Goal: Task Accomplishment & Management: Complete application form

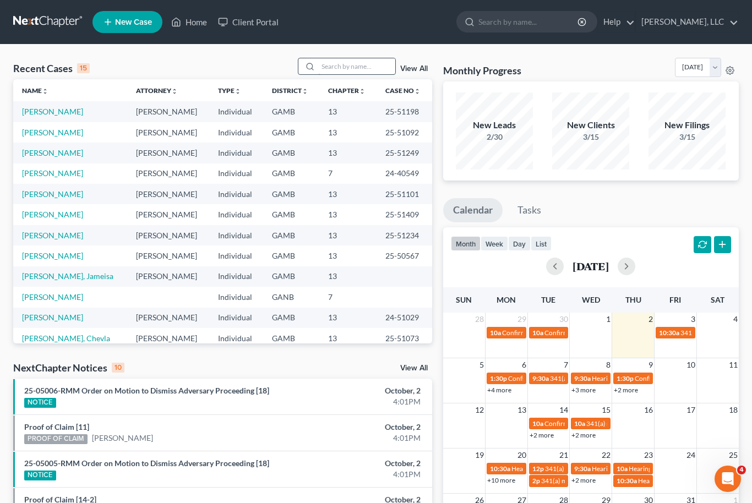
click at [371, 61] on input "search" at bounding box center [356, 66] width 77 height 16
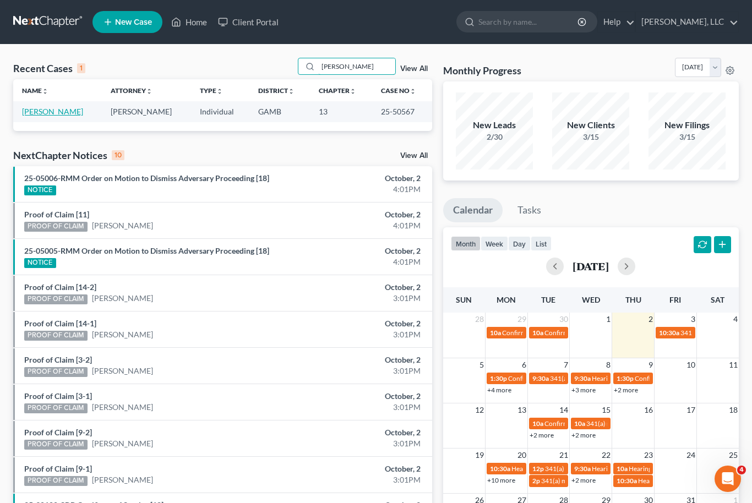
type input "[PERSON_NAME]"
click at [42, 116] on link "[PERSON_NAME]" at bounding box center [52, 111] width 61 height 9
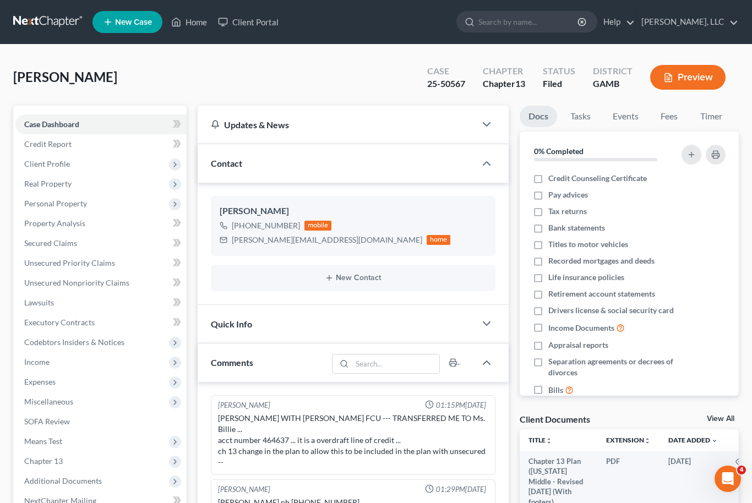
scroll to position [88, 0]
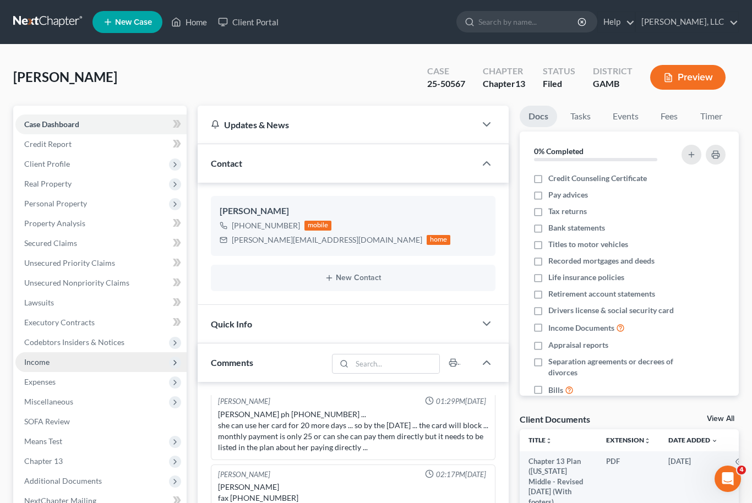
click at [36, 365] on span "Income" at bounding box center [36, 361] width 25 height 9
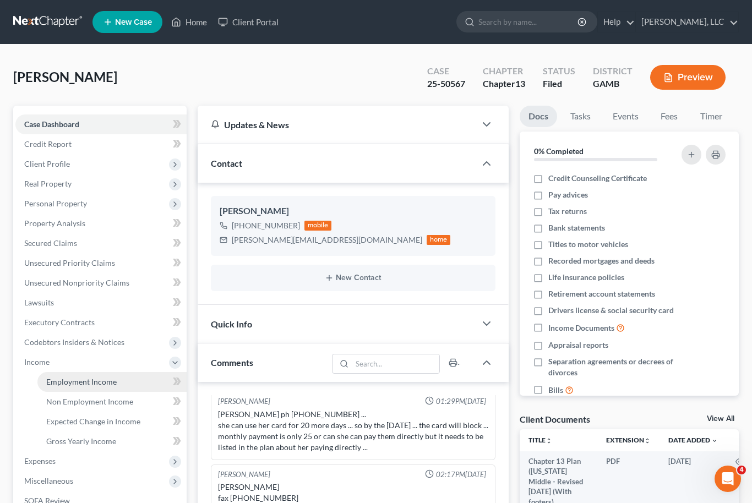
click at [51, 384] on span "Employment Income" at bounding box center [81, 381] width 70 height 9
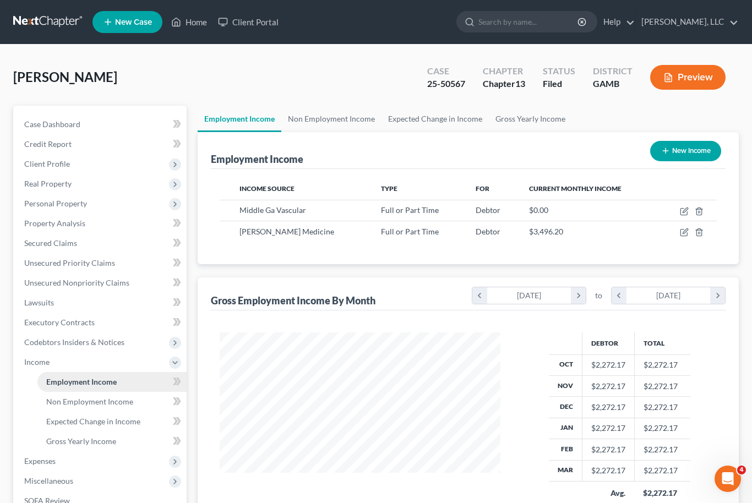
scroll to position [26, 0]
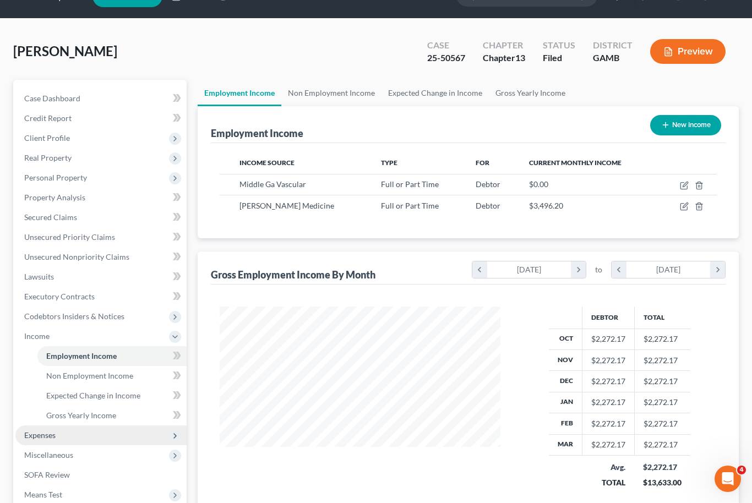
click at [39, 430] on span "Expenses" at bounding box center [39, 434] width 31 height 9
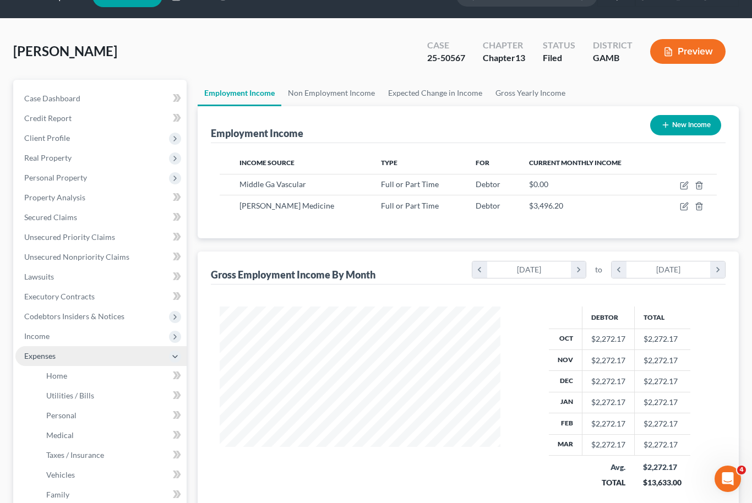
scroll to position [64, 0]
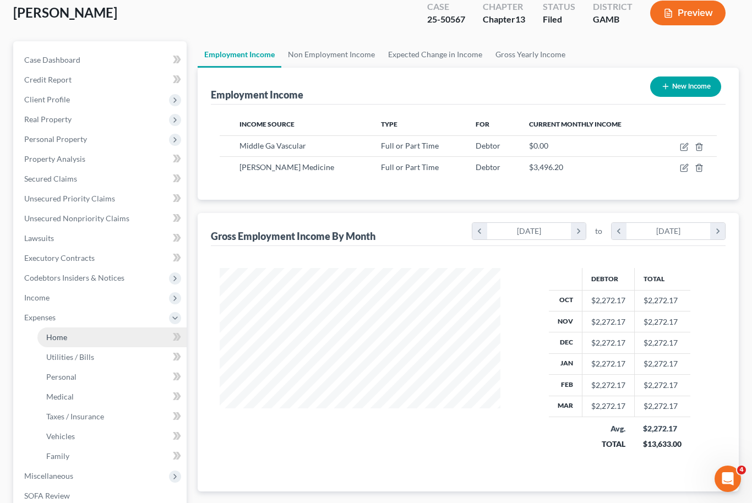
click at [56, 341] on link "Home" at bounding box center [111, 337] width 149 height 20
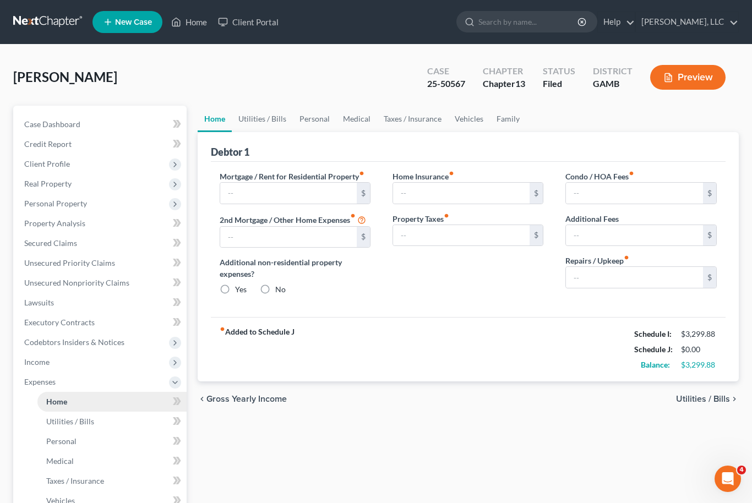
type input "1,675.00"
type input "0.00"
radio input "true"
type input "0.00"
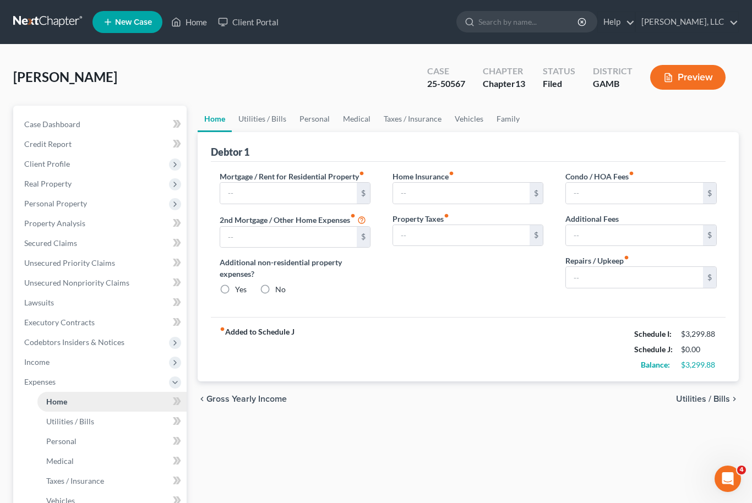
type input "0.00"
click at [38, 245] on span "Secured Claims" at bounding box center [50, 242] width 53 height 9
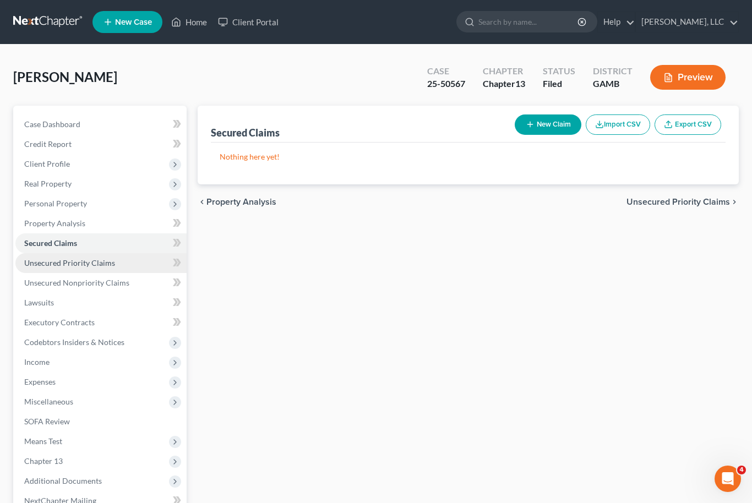
click at [32, 266] on span "Unsecured Priority Claims" at bounding box center [69, 262] width 91 height 9
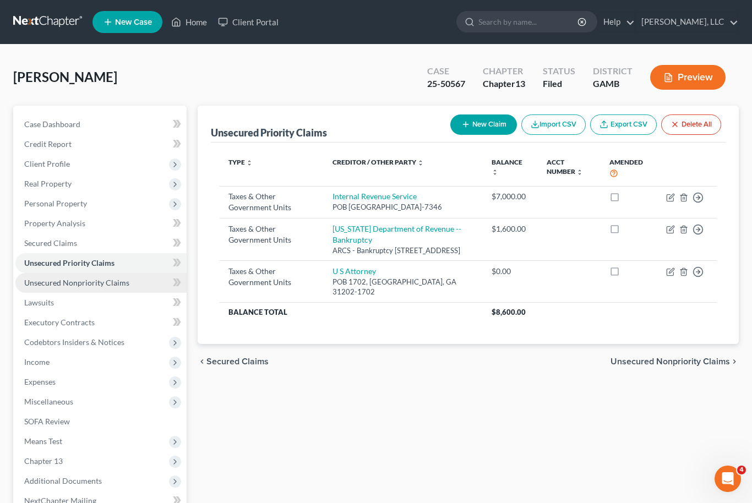
click at [39, 286] on span "Unsecured Nonpriority Claims" at bounding box center [76, 282] width 105 height 9
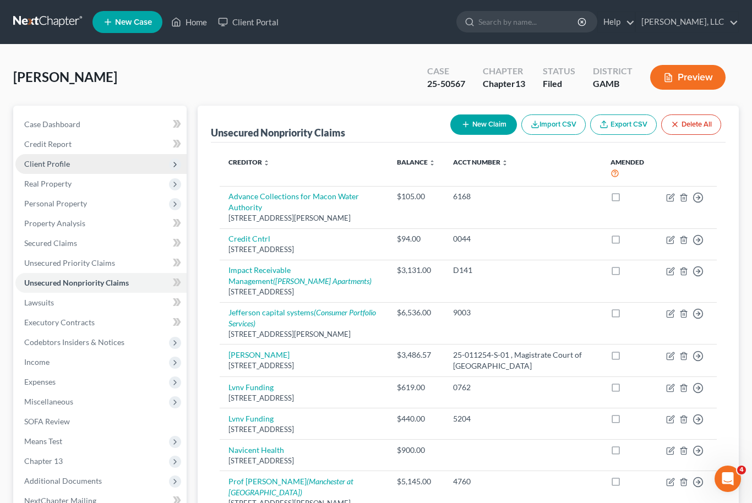
click at [37, 168] on span "Client Profile" at bounding box center [100, 164] width 171 height 20
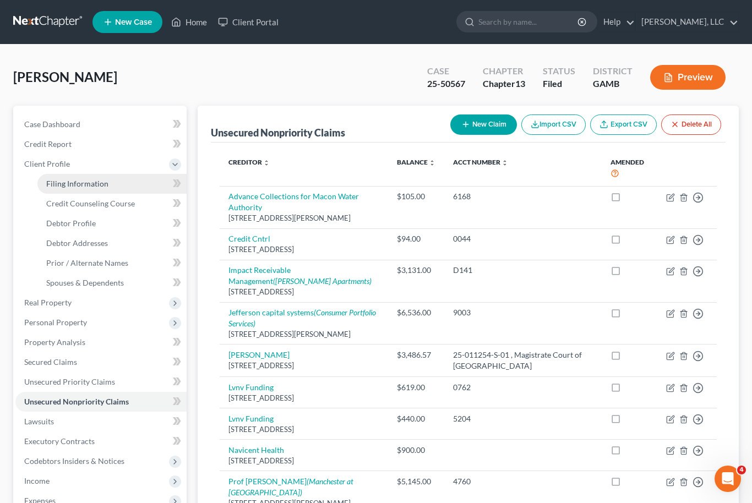
click at [59, 187] on span "Filing Information" at bounding box center [77, 183] width 62 height 9
select select "1"
select select "0"
select select "3"
select select "10"
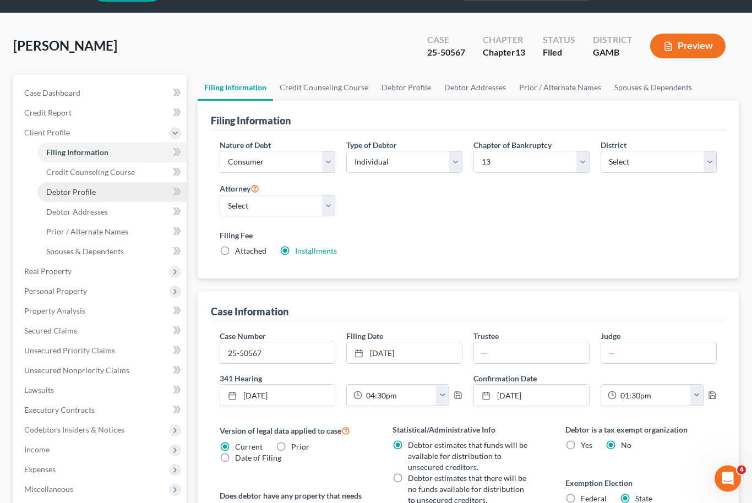
click at [53, 193] on span "Debtor Profile" at bounding box center [71, 192] width 50 height 9
select select "0"
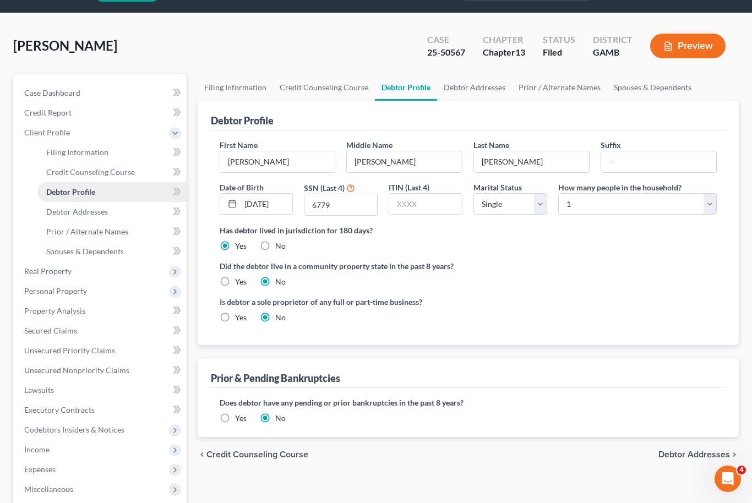
radio input "true"
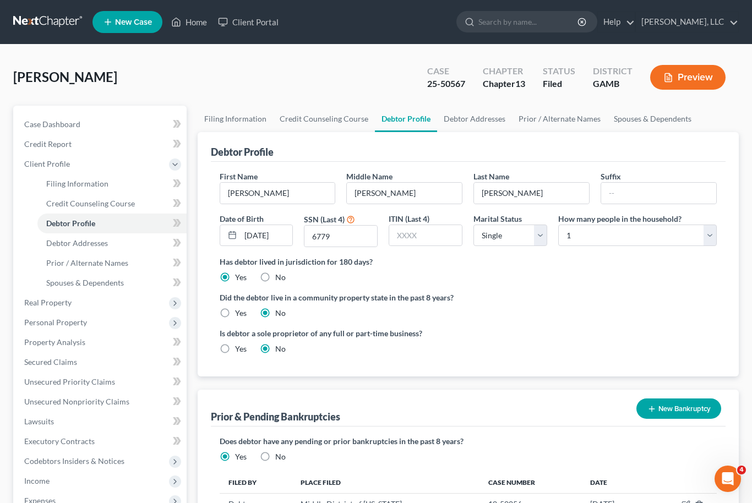
click at [308, 84] on div "[PERSON_NAME] Upgraded Case 25-50567 Chapter Chapter 13 Status [GEOGRAPHIC_DATA…" at bounding box center [375, 82] width 725 height 48
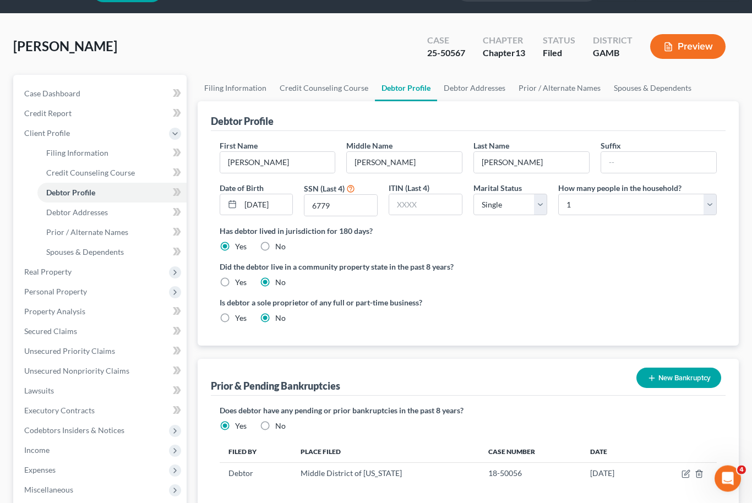
scroll to position [32, 0]
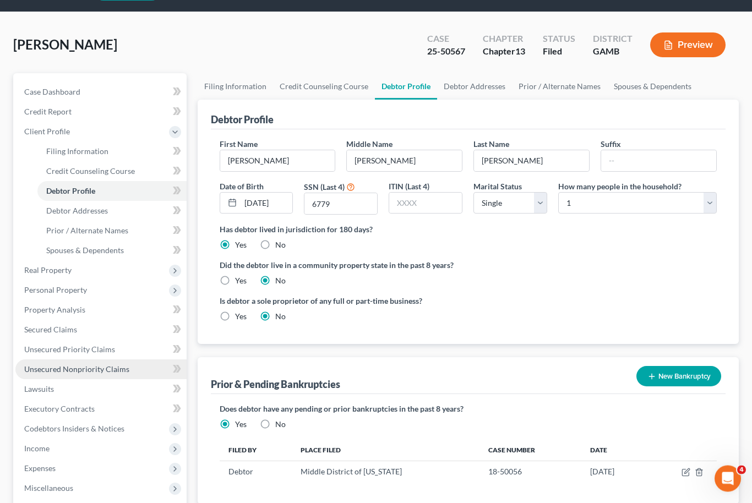
click at [95, 374] on link "Unsecured Nonpriority Claims" at bounding box center [100, 370] width 171 height 20
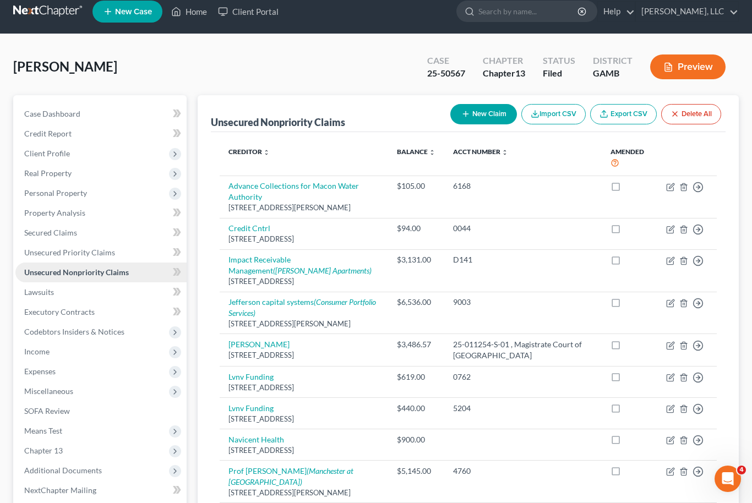
scroll to position [12, 0]
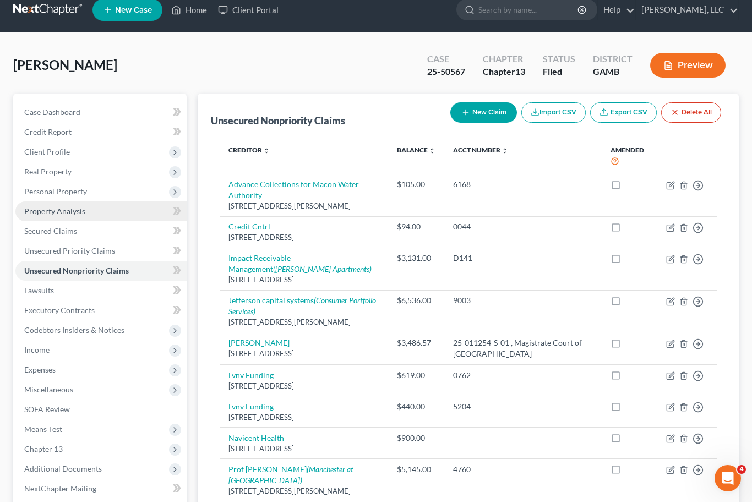
click at [83, 202] on link "Property Analysis" at bounding box center [100, 212] width 171 height 20
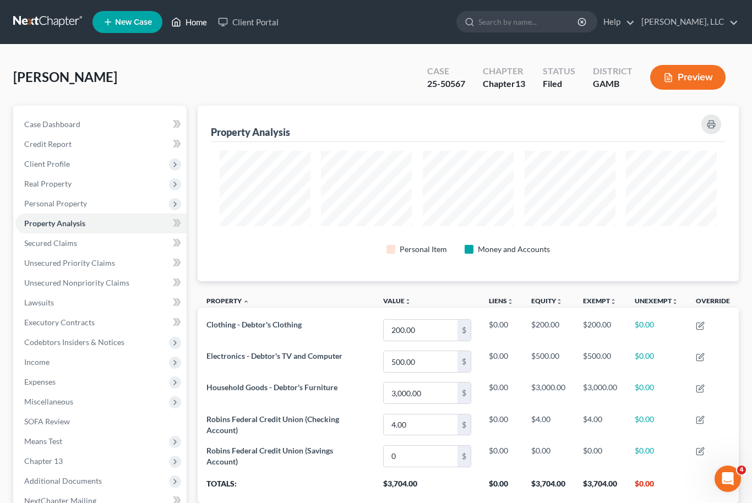
click at [192, 23] on link "Home" at bounding box center [189, 22] width 47 height 20
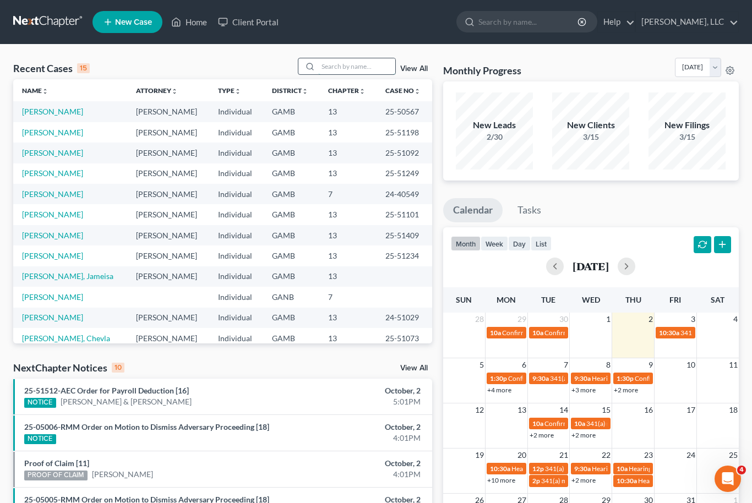
click at [354, 63] on input "search" at bounding box center [356, 66] width 77 height 16
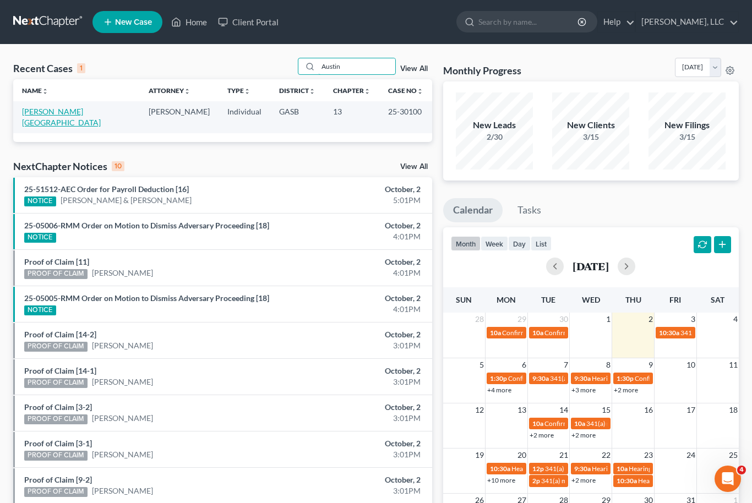
type input "Austin"
click at [61, 114] on link "[PERSON_NAME][GEOGRAPHIC_DATA]" at bounding box center [61, 117] width 79 height 20
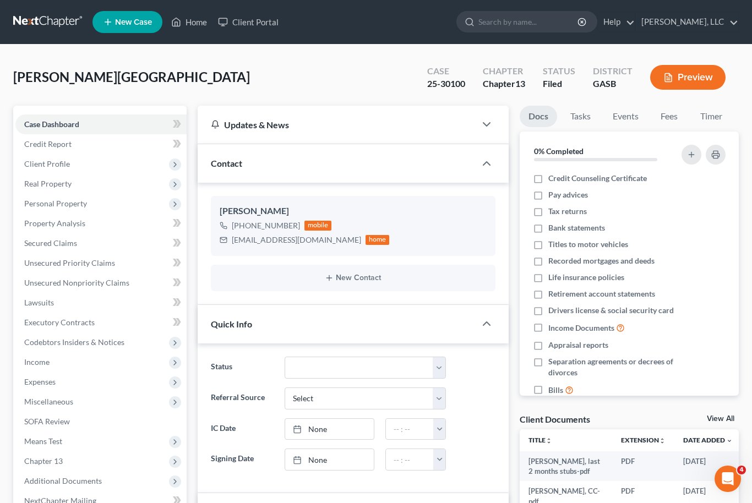
click at [728, 421] on link "View All" at bounding box center [721, 419] width 28 height 8
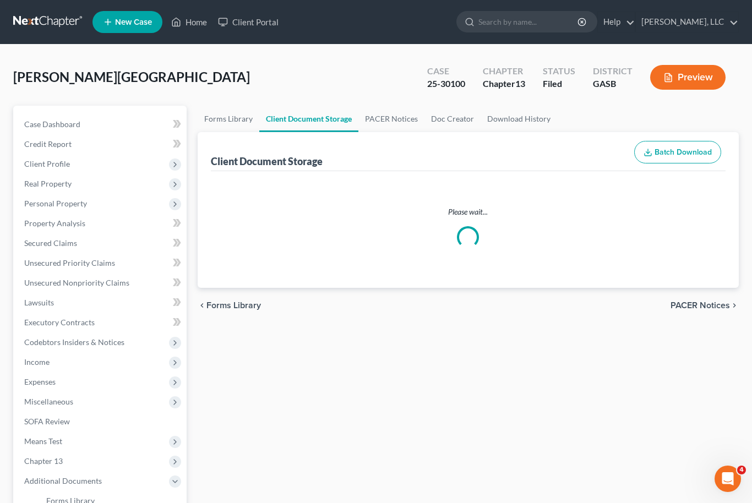
select select "3"
select select "1"
select select "4"
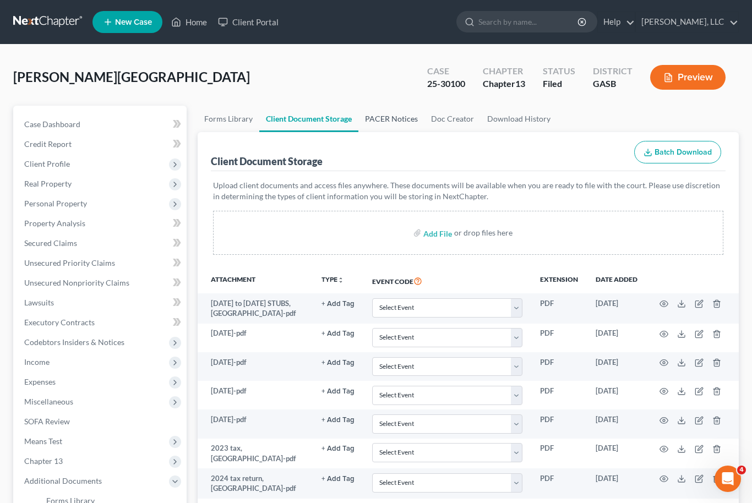
click at [390, 121] on link "PACER Notices" at bounding box center [391, 119] width 66 height 26
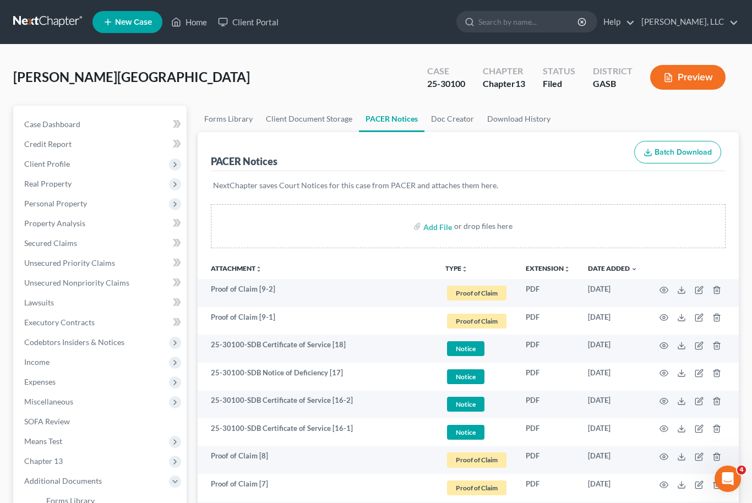
scroll to position [30, 0]
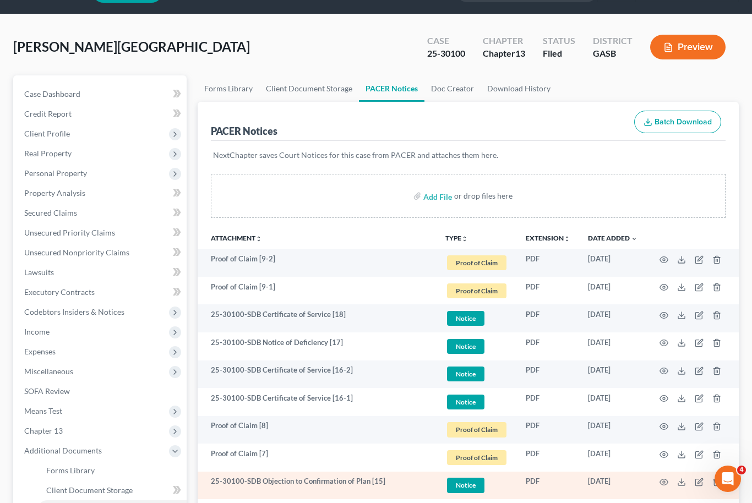
click at [677, 472] on td at bounding box center [692, 486] width 92 height 28
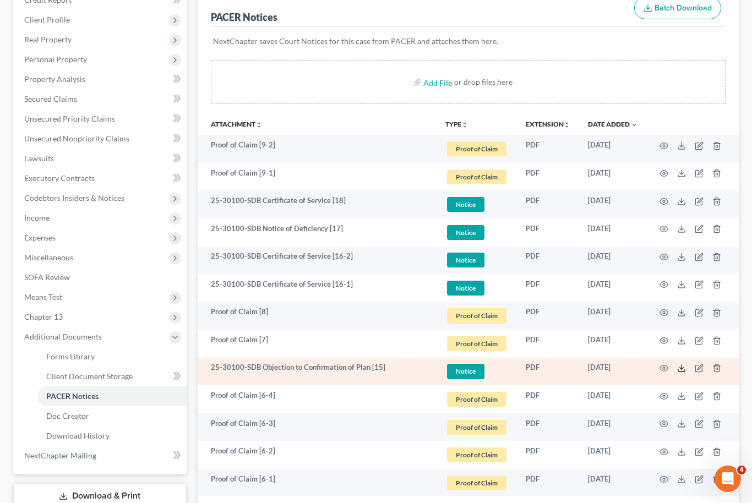
click at [681, 366] on line at bounding box center [681, 367] width 0 height 4
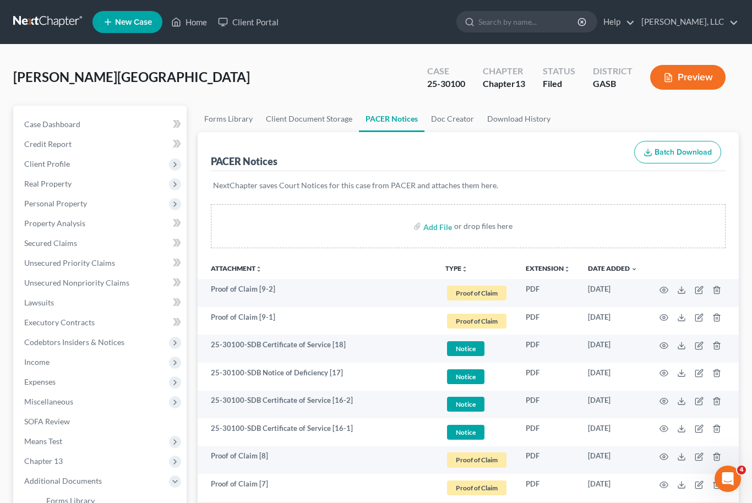
scroll to position [89, 0]
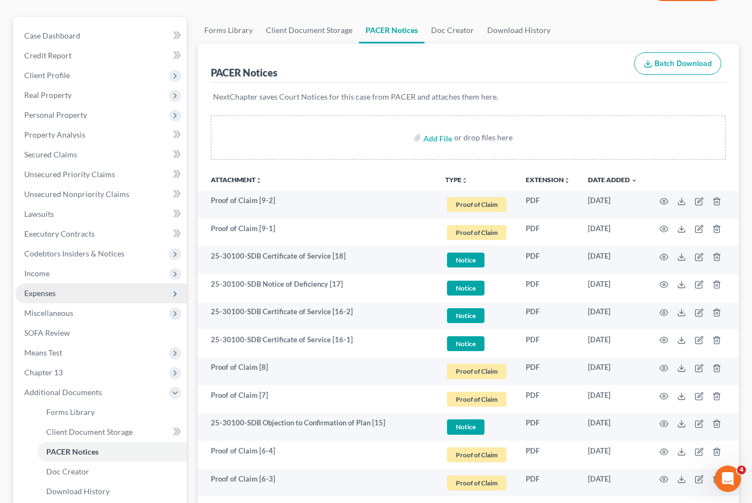
click at [65, 283] on span "Expenses" at bounding box center [100, 293] width 171 height 20
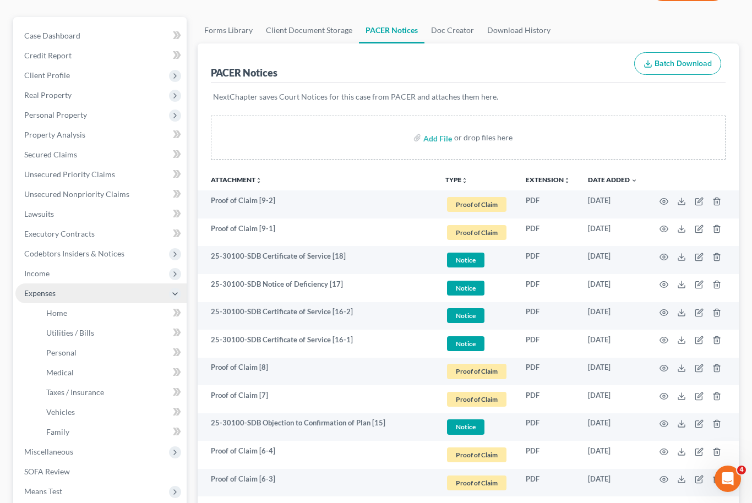
scroll to position [116, 0]
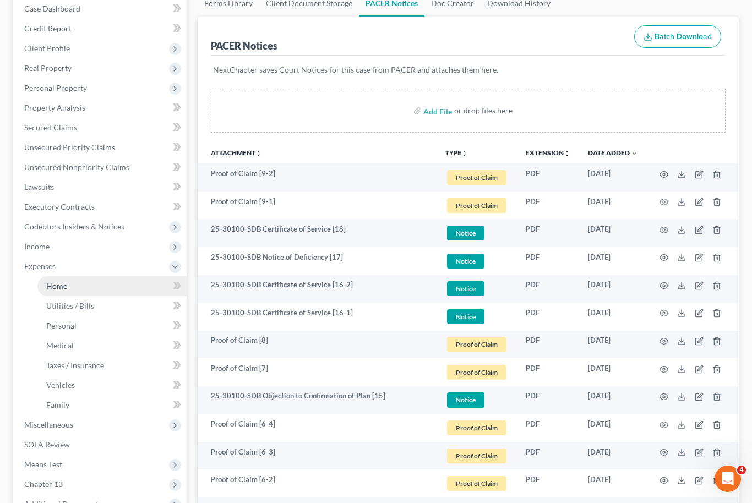
click at [86, 284] on link "Home" at bounding box center [111, 286] width 149 height 20
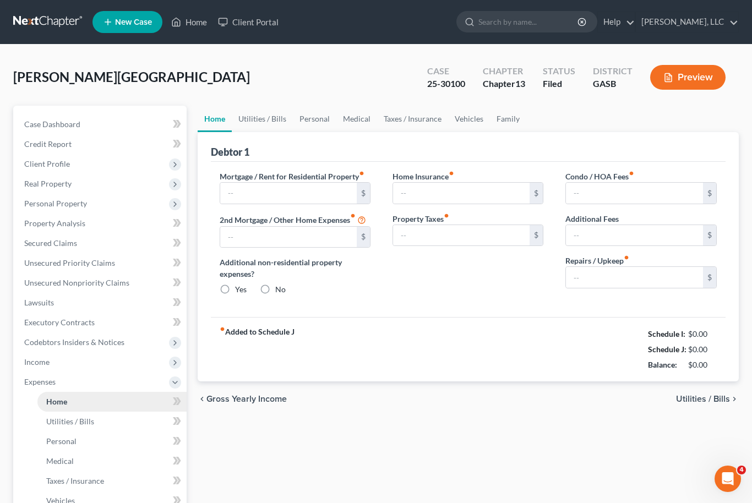
type input "0.00"
radio input "true"
type input "0.00"
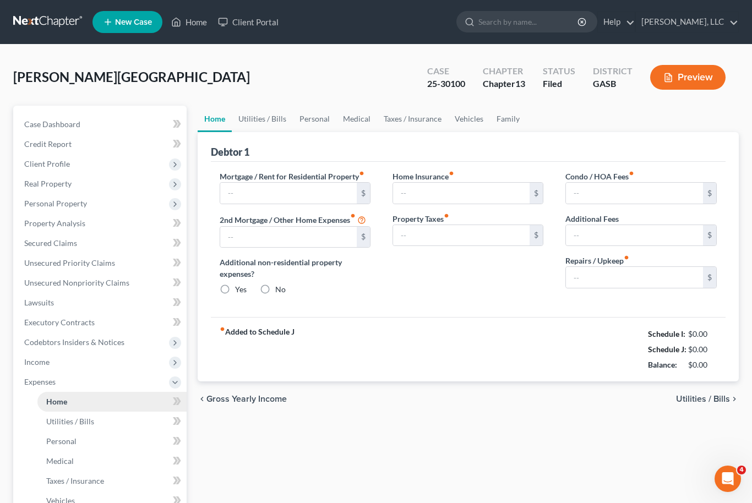
type input "0.00"
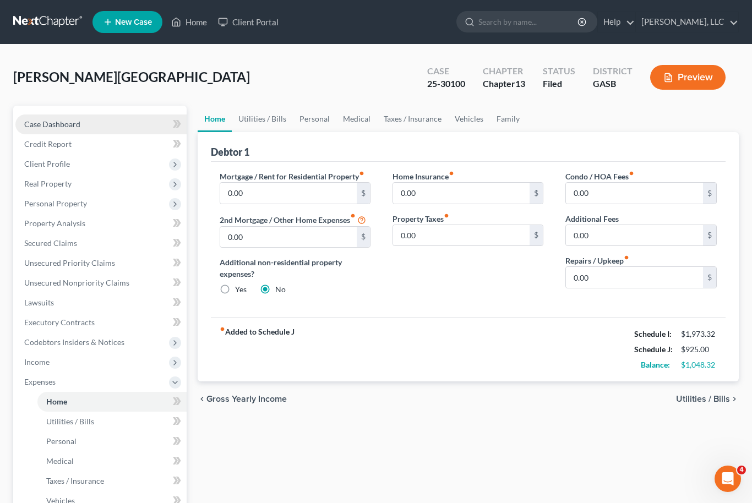
click at [59, 123] on span "Case Dashboard" at bounding box center [52, 123] width 56 height 9
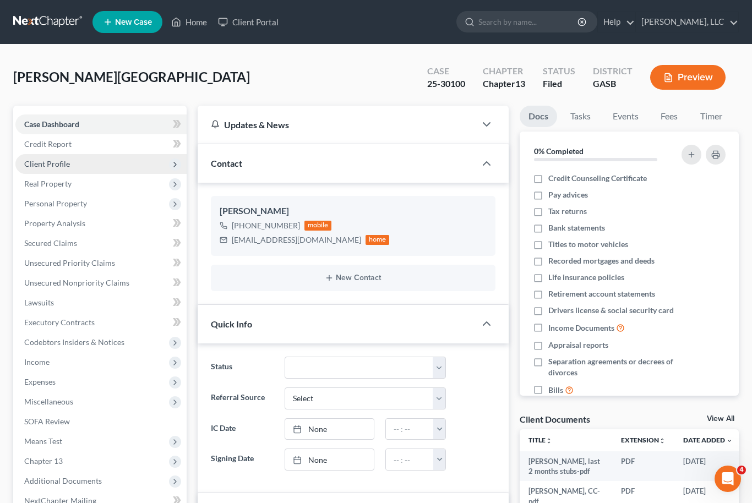
click at [47, 159] on span "Client Profile" at bounding box center [47, 163] width 46 height 9
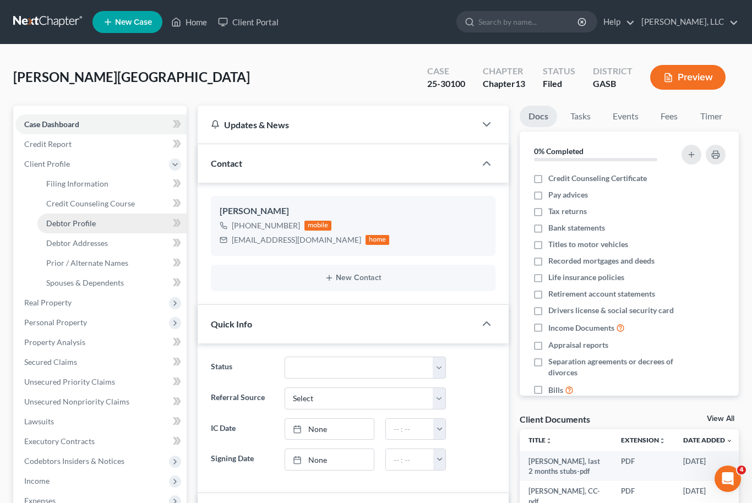
click at [64, 225] on span "Debtor Profile" at bounding box center [71, 222] width 50 height 9
select select "0"
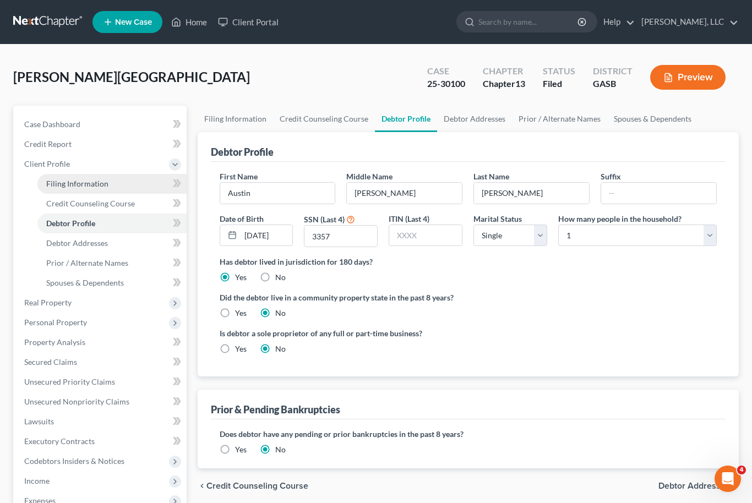
click at [74, 182] on span "Filing Information" at bounding box center [77, 183] width 62 height 9
select select "1"
select select "0"
select select "3"
select select "20"
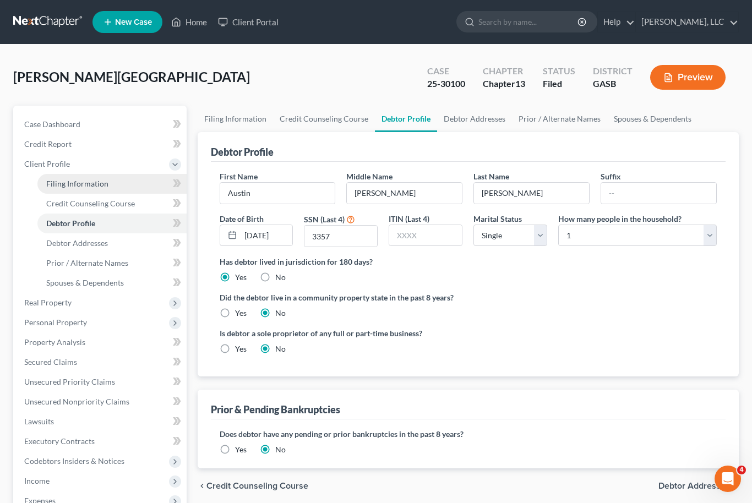
select select "0"
select select "10"
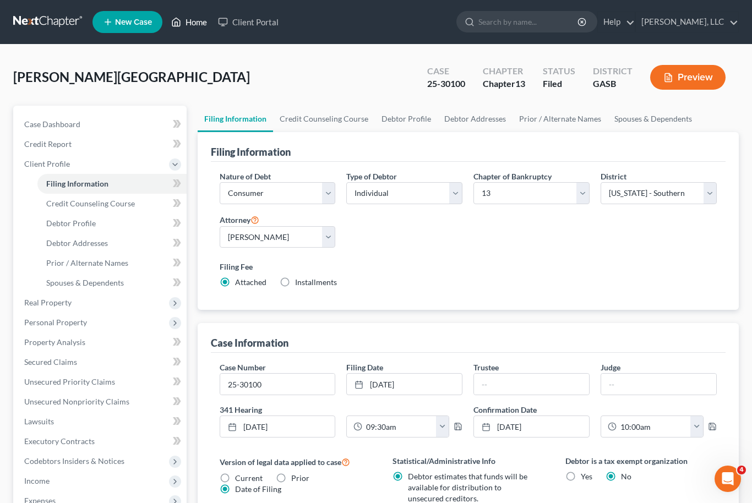
click at [199, 22] on link "Home" at bounding box center [189, 22] width 47 height 20
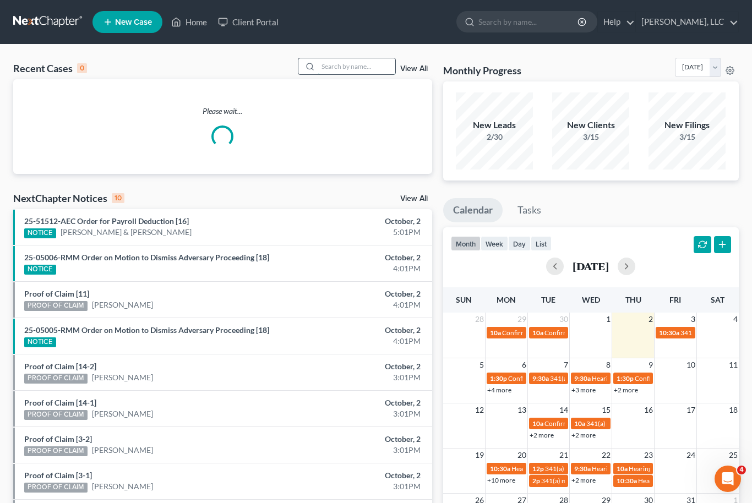
click at [354, 66] on input "search" at bounding box center [356, 66] width 77 height 16
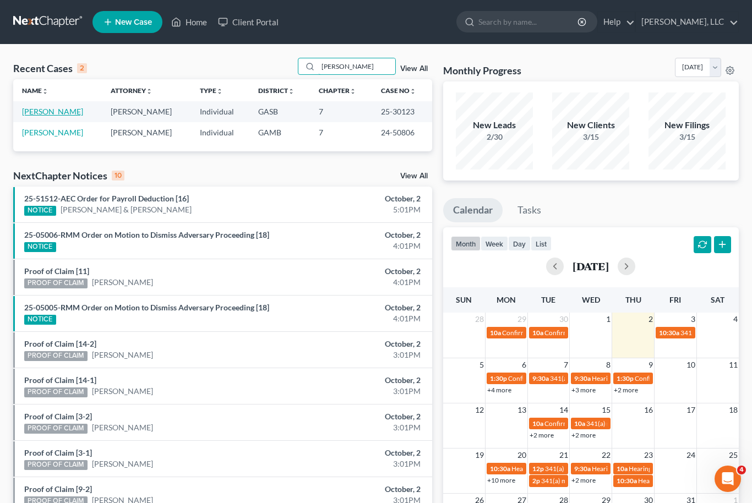
type input "[PERSON_NAME]"
click at [47, 113] on link "[PERSON_NAME]" at bounding box center [52, 111] width 61 height 9
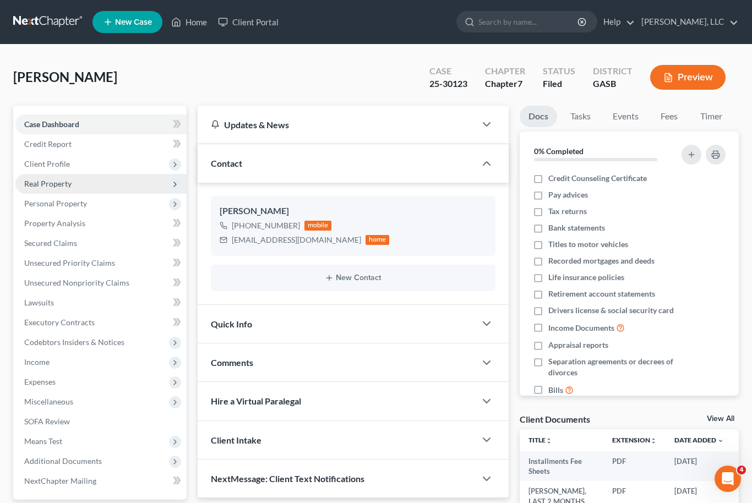
click at [63, 180] on span "Real Property" at bounding box center [47, 183] width 47 height 9
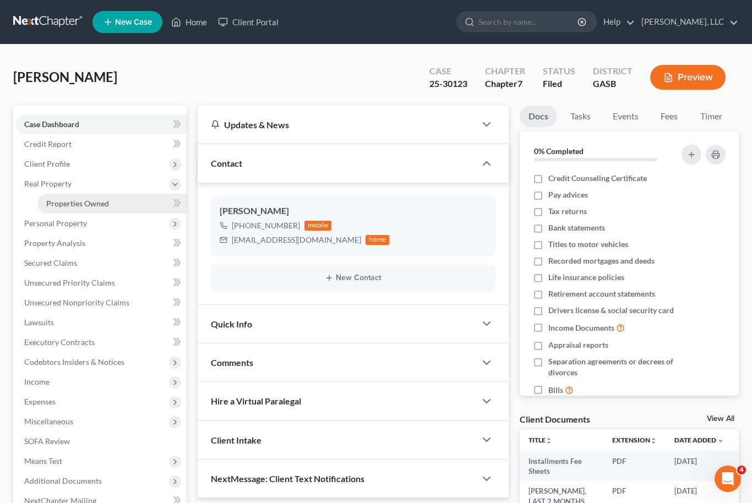
click at [82, 203] on span "Properties Owned" at bounding box center [77, 203] width 63 height 9
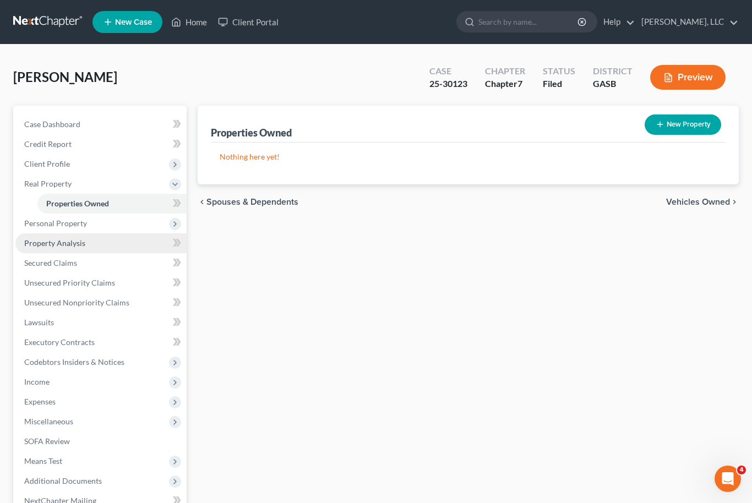
click at [79, 245] on span "Property Analysis" at bounding box center [54, 242] width 61 height 9
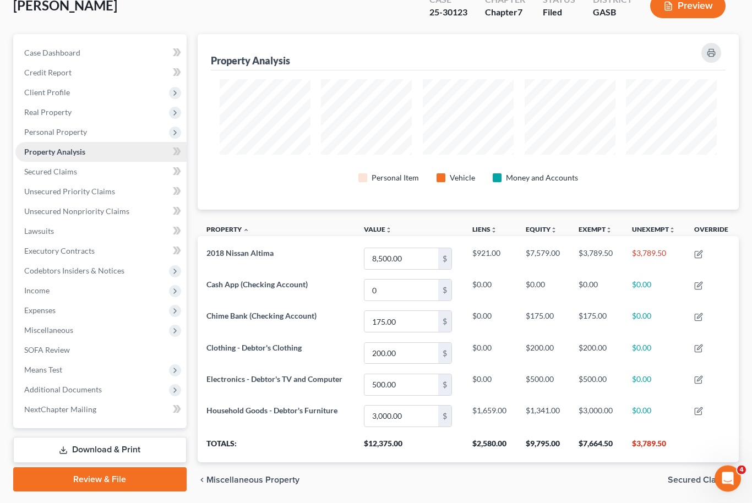
scroll to position [176, 541]
click at [75, 171] on span "Secured Claims" at bounding box center [50, 171] width 53 height 9
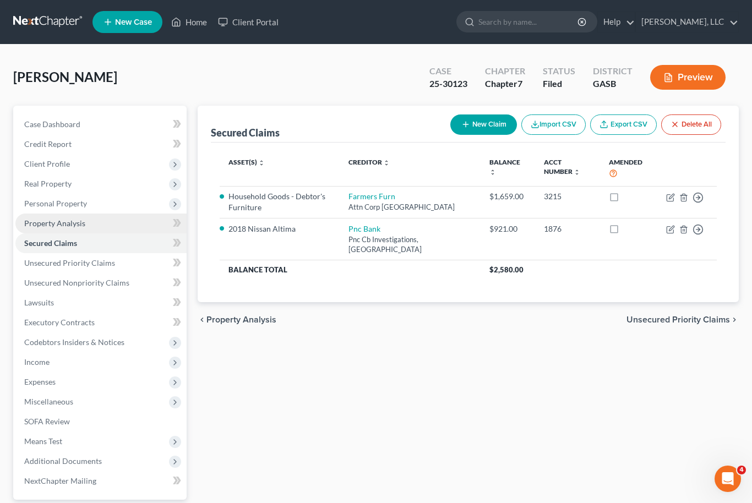
click at [90, 225] on link "Property Analysis" at bounding box center [100, 224] width 171 height 20
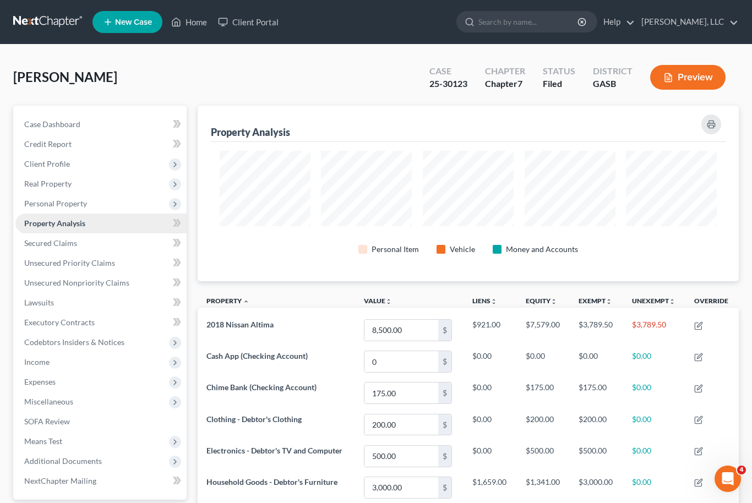
scroll to position [71, 0]
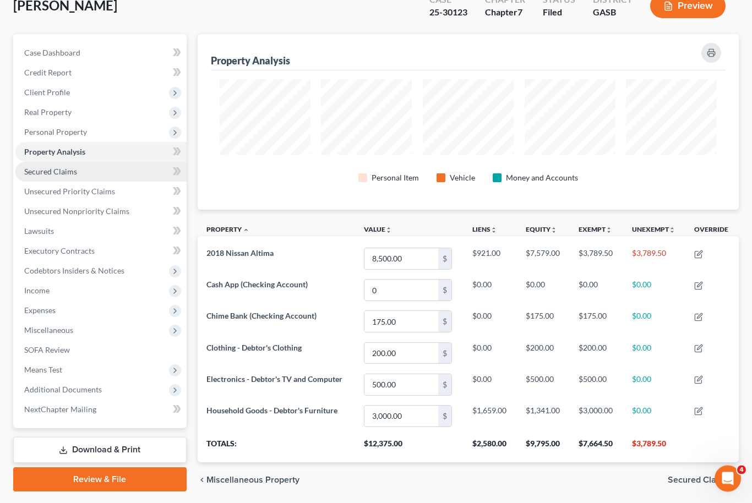
click at [80, 168] on link "Secured Claims" at bounding box center [100, 172] width 171 height 20
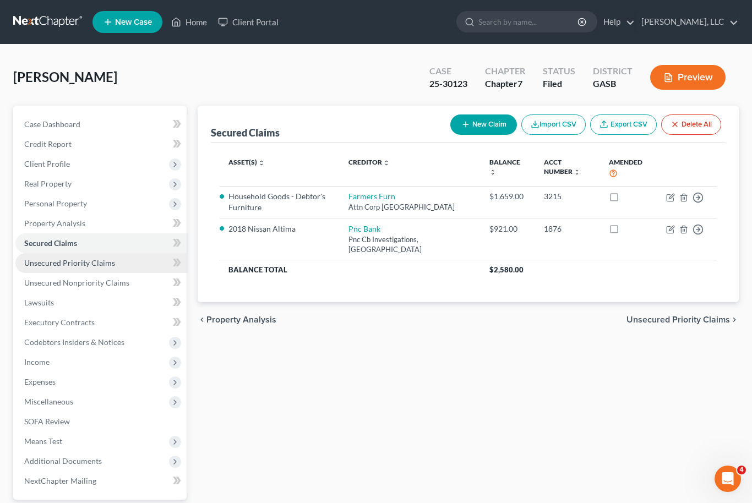
click at [105, 267] on link "Unsecured Priority Claims" at bounding box center [100, 263] width 171 height 20
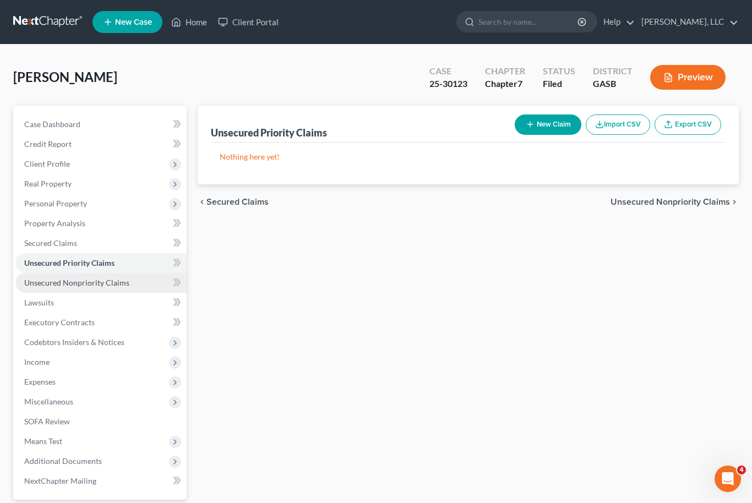
click at [109, 279] on span "Unsecured Nonpriority Claims" at bounding box center [76, 282] width 105 height 9
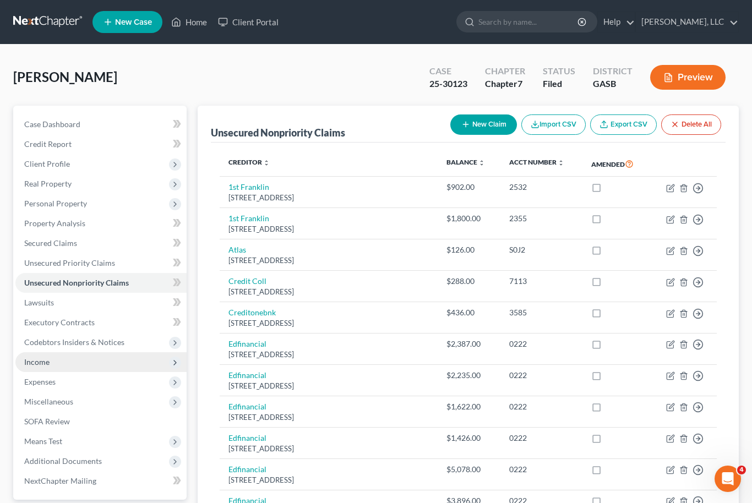
click at [56, 360] on span "Income" at bounding box center [100, 362] width 171 height 20
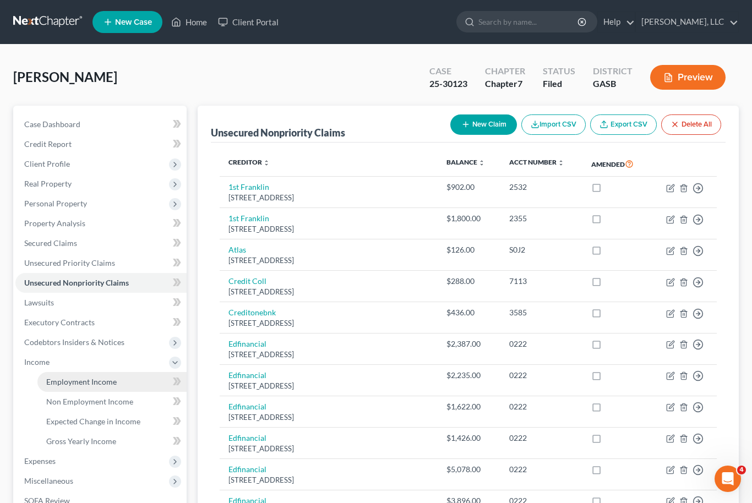
click at [106, 387] on link "Employment Income" at bounding box center [111, 382] width 149 height 20
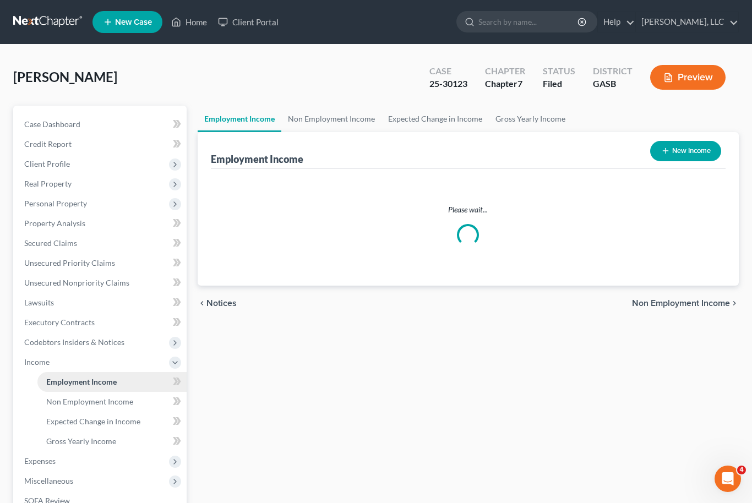
click at [106, 386] on link "Employment Income" at bounding box center [111, 382] width 149 height 20
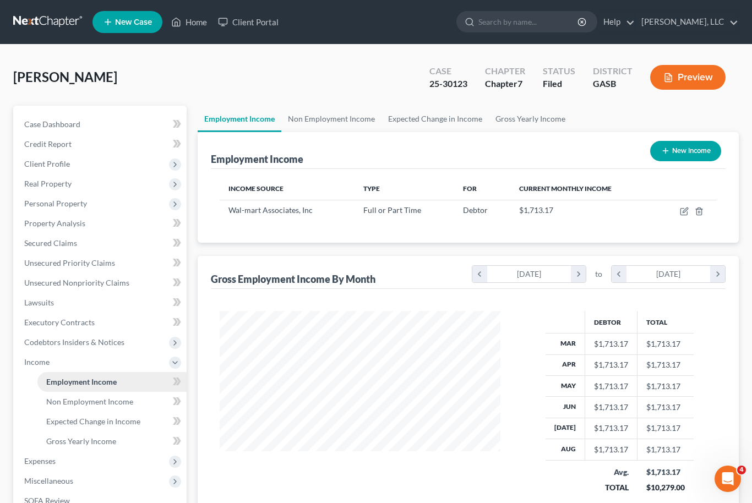
scroll to position [197, 303]
click at [324, 106] on link "Non Employment Income" at bounding box center [331, 119] width 100 height 26
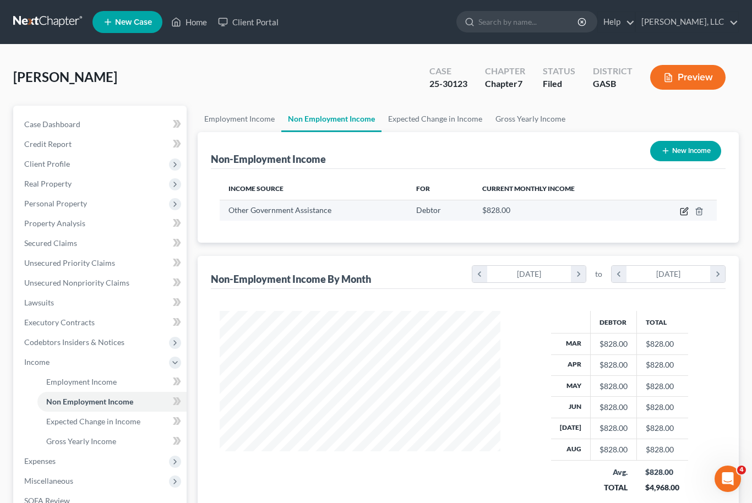
click at [685, 211] on icon "button" at bounding box center [684, 209] width 5 height 5
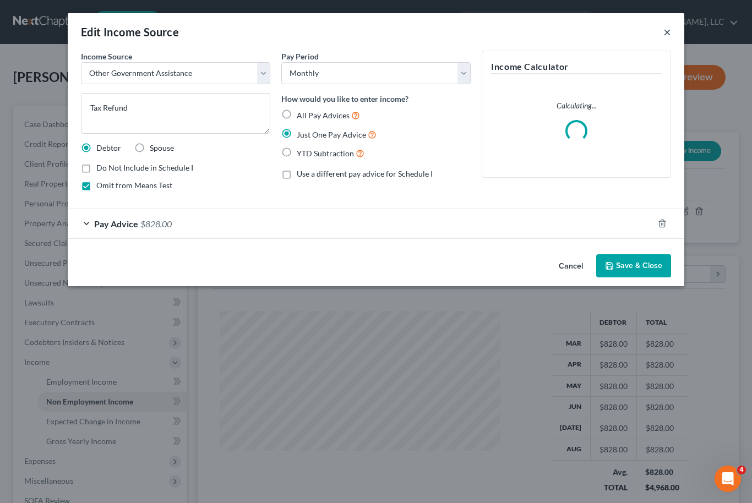
click at [669, 32] on button "×" at bounding box center [667, 31] width 8 height 13
